Goal: Information Seeking & Learning: Learn about a topic

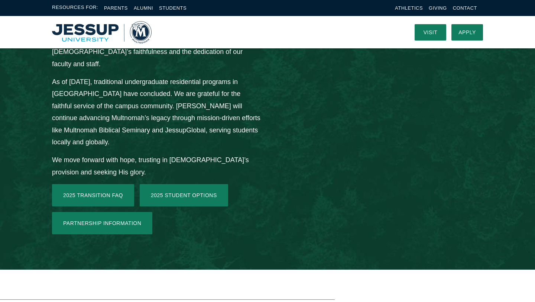
scroll to position [1069, 0]
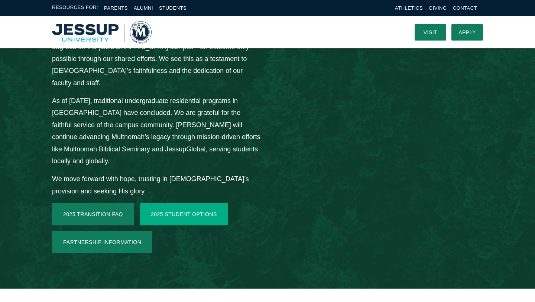
click at [195, 203] on link "2025 Student Options" at bounding box center [184, 214] width 88 height 22
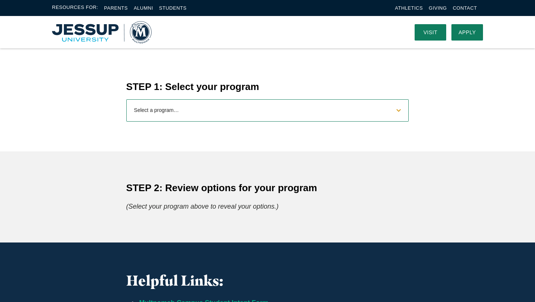
scroll to position [269, 0]
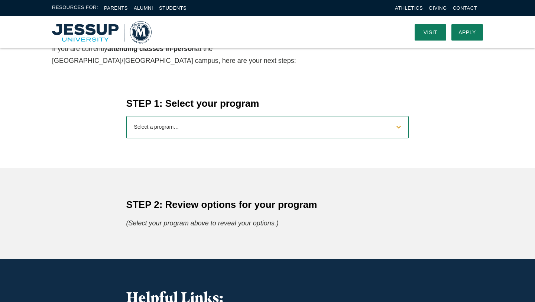
click at [293, 129] on select "Select a program… BS Bible and Theology BS Biology BS Business Administration B…" at bounding box center [267, 127] width 283 height 22
